Goal: Find specific page/section: Find specific page/section

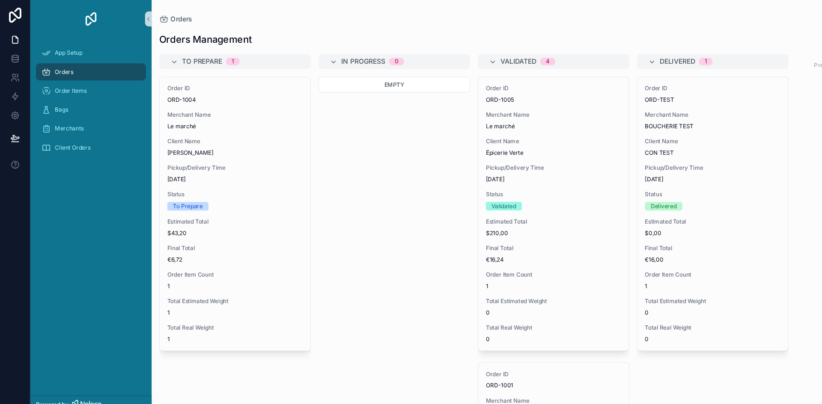
click at [85, 66] on div "Orders" at bounding box center [82, 65] width 89 height 14
click at [70, 80] on span "Order Items" at bounding box center [64, 82] width 29 height 7
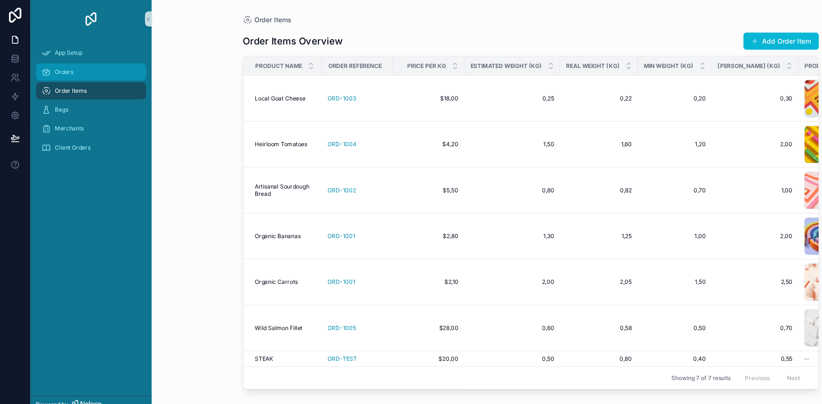
click at [57, 65] on span "Orders" at bounding box center [58, 65] width 17 height 7
